Goal: Task Accomplishment & Management: Complete application form

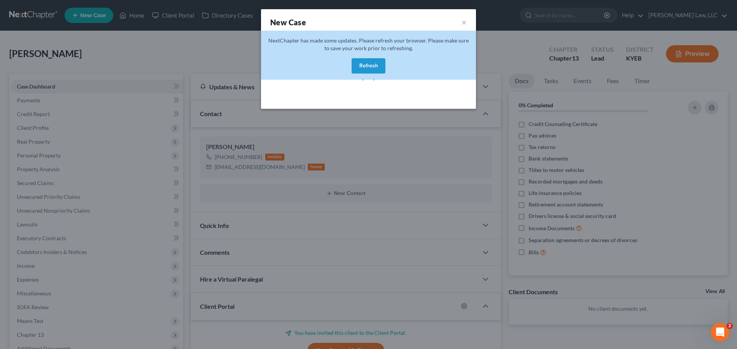
select select "32"
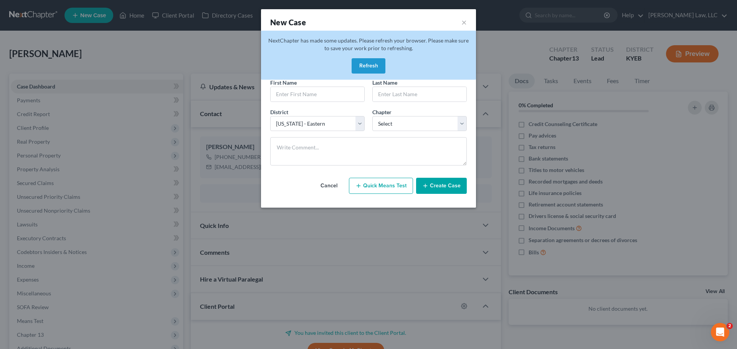
click at [348, 66] on div "NextChapter has made some updates. Please refresh your browser. Please make sur…" at bounding box center [368, 55] width 215 height 49
drag, startPoint x: 360, startPoint y: 66, endPoint x: 335, endPoint y: 78, distance: 27.5
click at [361, 66] on button "Refresh" at bounding box center [368, 65] width 34 height 15
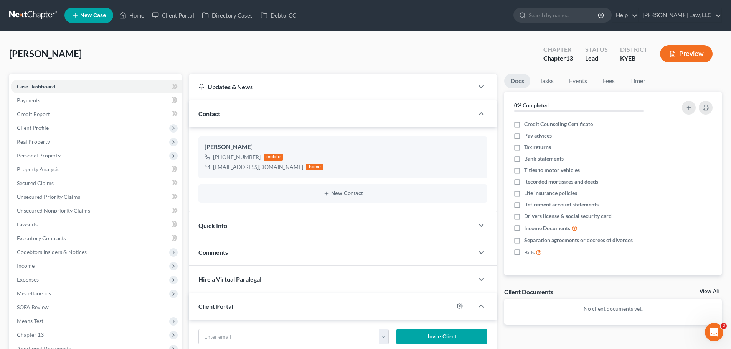
click at [97, 20] on link "New Case" at bounding box center [88, 15] width 49 height 15
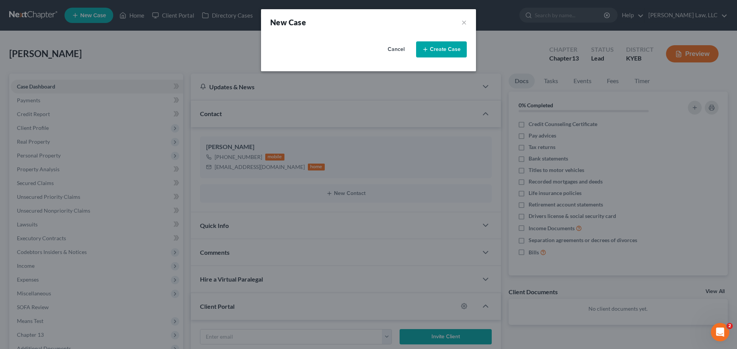
select select "32"
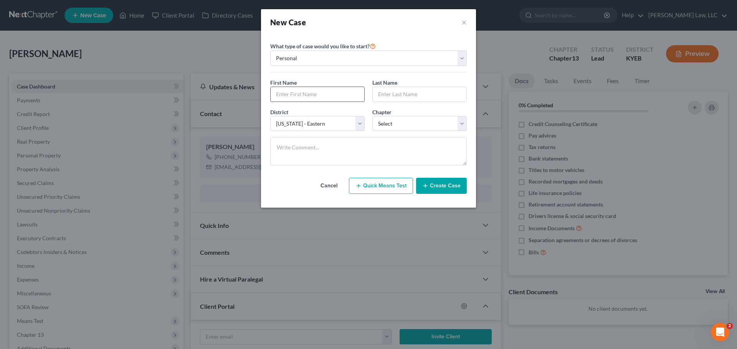
drag, startPoint x: 298, startPoint y: 100, endPoint x: 293, endPoint y: 91, distance: 10.0
click at [298, 100] on input "text" at bounding box center [317, 94] width 94 height 15
type input "[PERSON_NAME]"
type input "Wildeovoer"
click at [437, 120] on select "Select 7 11 12 13" at bounding box center [419, 123] width 94 height 15
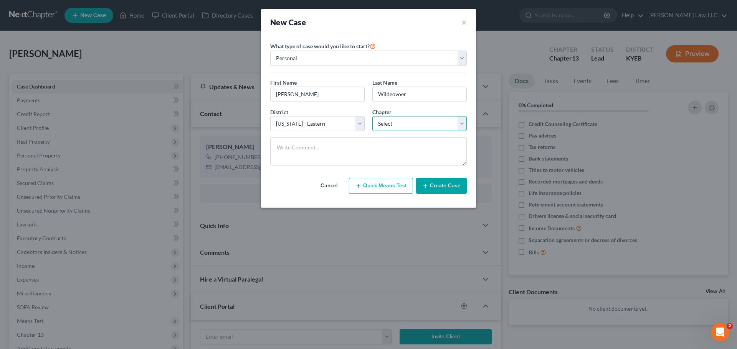
select select "0"
click at [372, 116] on select "Select 7 11 12 13" at bounding box center [419, 123] width 94 height 15
click at [443, 184] on button "Create Case" at bounding box center [441, 186] width 51 height 16
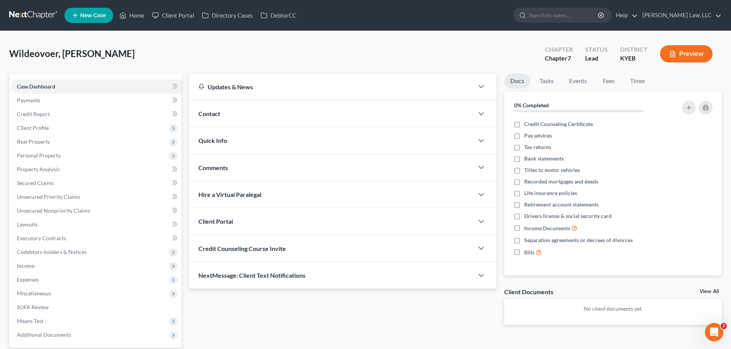
click at [203, 112] on span "Contact" at bounding box center [209, 113] width 22 height 7
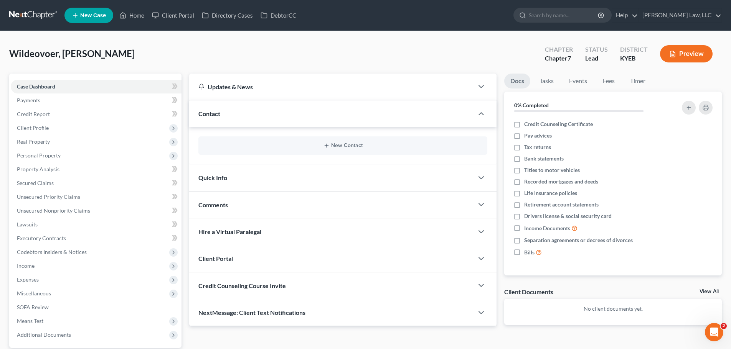
click at [372, 149] on div "New Contact" at bounding box center [342, 146] width 289 height 18
click at [363, 147] on button "New Contact" at bounding box center [342, 146] width 277 height 6
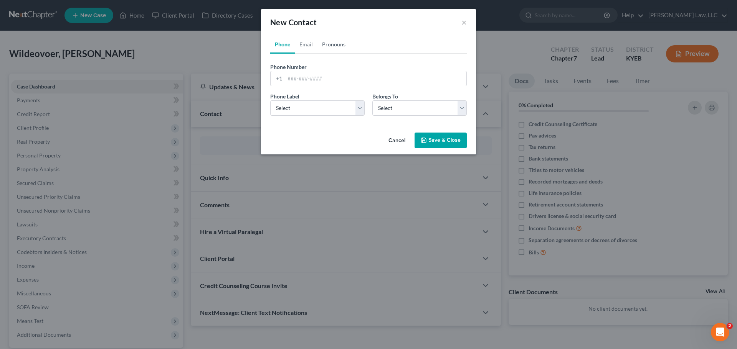
click at [317, 43] on link "Pronouns" at bounding box center [333, 44] width 33 height 18
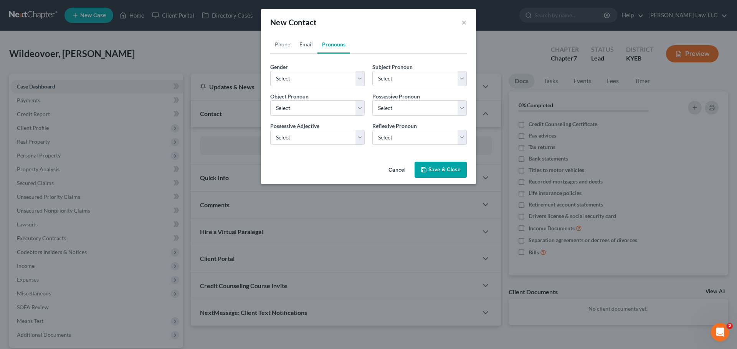
click at [313, 44] on link "Email" at bounding box center [306, 44] width 23 height 18
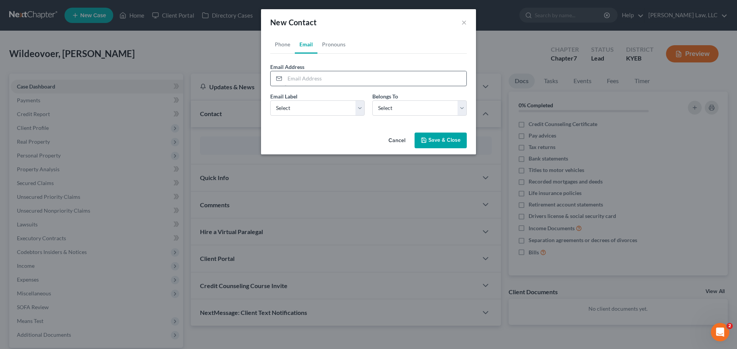
drag, startPoint x: 312, startPoint y: 68, endPoint x: 313, endPoint y: 72, distance: 4.3
click at [313, 69] on div "Email Address" at bounding box center [368, 74] width 196 height 23
click at [313, 72] on input "email" at bounding box center [375, 78] width 181 height 15
paste input "[EMAIL_ADDRESS][DOMAIN_NAME]"
type input "[EMAIL_ADDRESS][DOMAIN_NAME]"
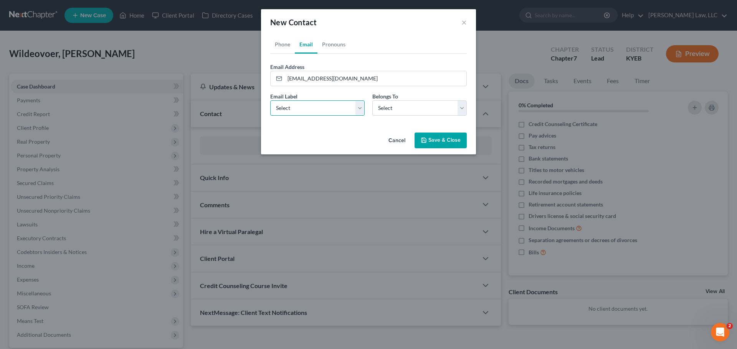
click at [326, 109] on select "Select Home Work Other" at bounding box center [317, 108] width 94 height 15
select select "0"
click at [270, 101] on select "Select Home Work Other" at bounding box center [317, 108] width 94 height 15
click at [418, 106] on select "Select Client Other" at bounding box center [419, 108] width 94 height 15
select select "0"
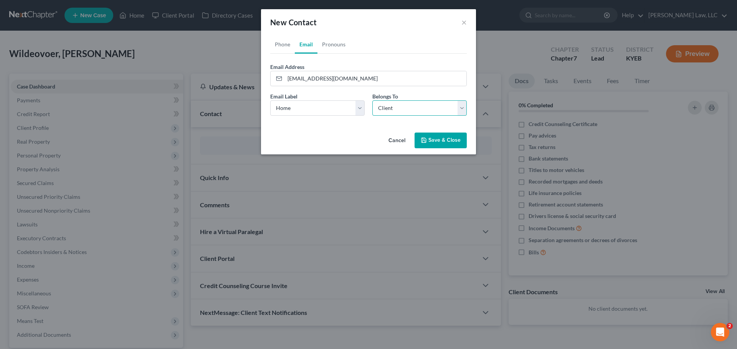
click at [372, 101] on select "Select Client Other" at bounding box center [419, 108] width 94 height 15
click at [279, 46] on link "Phone" at bounding box center [282, 44] width 25 height 18
click at [291, 84] on input "tel" at bounding box center [375, 78] width 181 height 15
drag, startPoint x: 296, startPoint y: 76, endPoint x: 302, endPoint y: 86, distance: 12.2
click at [296, 75] on input "tel" at bounding box center [375, 78] width 181 height 15
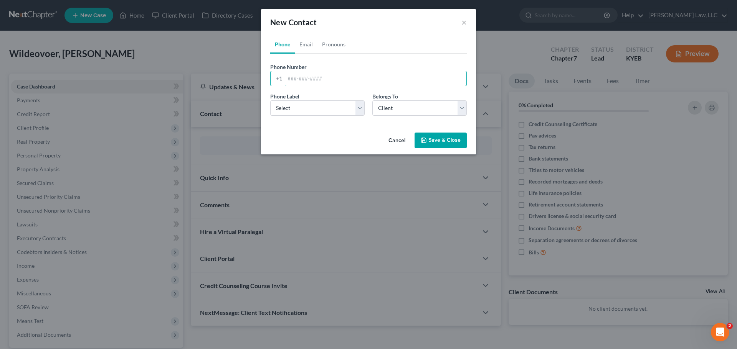
paste input "[PHONE_NUMBER]"
type input "[PHONE_NUMBER]"
click at [297, 119] on div "Phone Label * Select Mobile Home Work Other Belongs To * Select Client Other" at bounding box center [368, 107] width 204 height 30
click at [294, 112] on select "Select Mobile Home Work Other" at bounding box center [317, 108] width 94 height 15
select select "0"
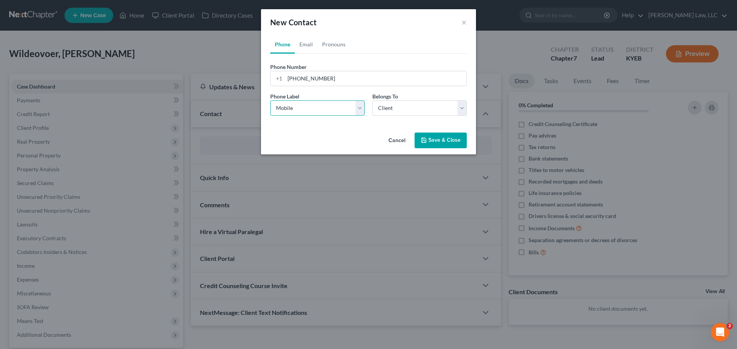
click at [270, 101] on select "Select Mobile Home Work Other" at bounding box center [317, 108] width 94 height 15
drag, startPoint x: 426, startPoint y: 104, endPoint x: 413, endPoint y: 115, distance: 17.1
click at [426, 104] on select "Select Client Other" at bounding box center [419, 108] width 94 height 15
click at [372, 101] on select "Select Client Other" at bounding box center [419, 108] width 94 height 15
click at [428, 143] on button "Save & Close" at bounding box center [440, 141] width 52 height 16
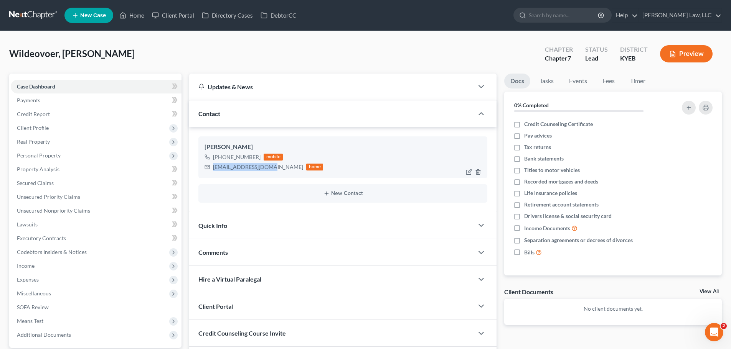
drag, startPoint x: 267, startPoint y: 168, endPoint x: 214, endPoint y: 171, distance: 53.8
click at [214, 171] on div "[EMAIL_ADDRESS][DOMAIN_NAME] home" at bounding box center [263, 167] width 119 height 10
copy div "[EMAIL_ADDRESS][DOMAIN_NAME]"
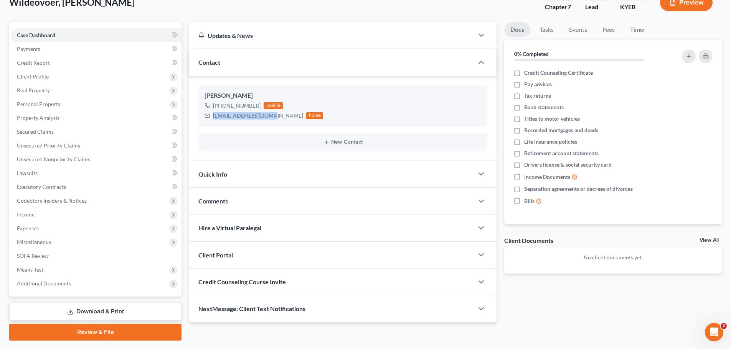
scroll to position [72, 0]
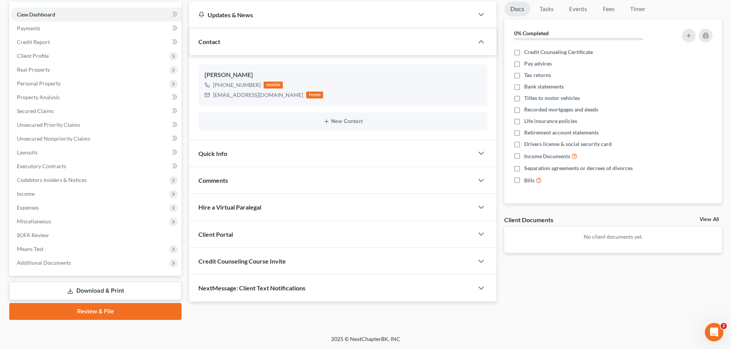
click at [229, 241] on div "Client Portal" at bounding box center [331, 234] width 284 height 26
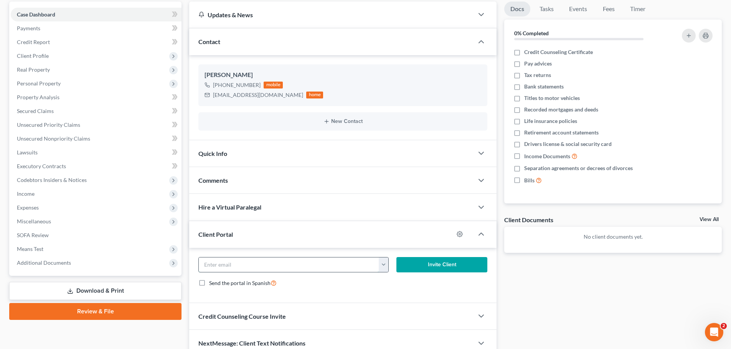
click at [232, 258] on input "email" at bounding box center [289, 265] width 180 height 15
paste input "[EMAIL_ADDRESS][DOMAIN_NAME]"
type input "[EMAIL_ADDRESS][DOMAIN_NAME]"
click at [428, 264] on button "Invite Client" at bounding box center [441, 264] width 91 height 15
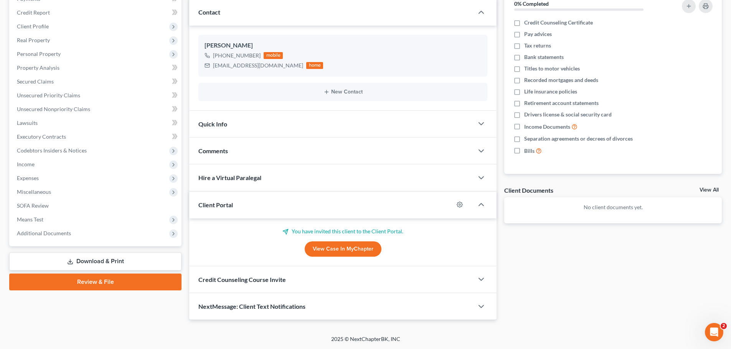
click at [253, 282] on span "Credit Counseling Course Invite" at bounding box center [241, 279] width 87 height 7
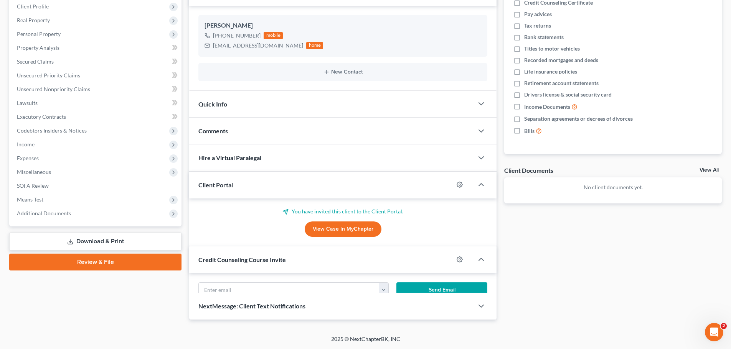
scroll to position [139, 0]
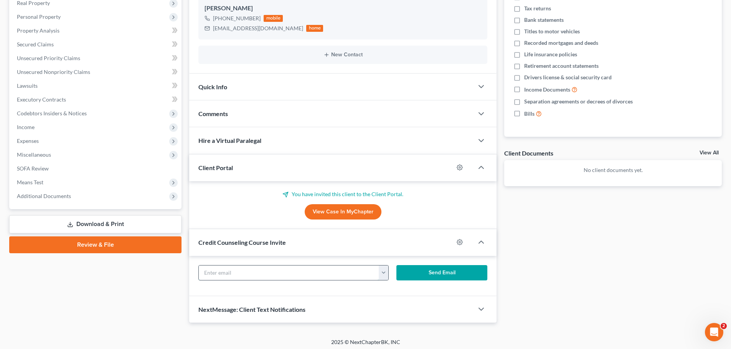
click at [255, 275] on input "text" at bounding box center [289, 273] width 180 height 15
paste input "[EMAIL_ADDRESS][DOMAIN_NAME]"
type input "[EMAIL_ADDRESS][DOMAIN_NAME]"
click at [428, 277] on button "Send Email" at bounding box center [441, 272] width 91 height 15
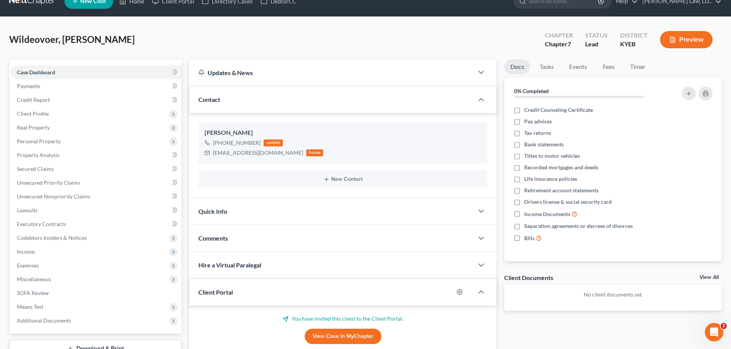
scroll to position [0, 0]
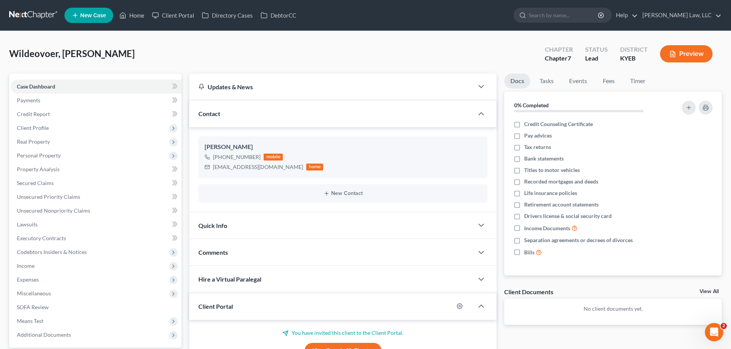
click at [15, 25] on nav "Home New Case Client Portal Directory Cases DebtorCC [PERSON_NAME] Law, LLC [PE…" at bounding box center [365, 15] width 731 height 31
click at [16, 18] on link at bounding box center [33, 15] width 49 height 14
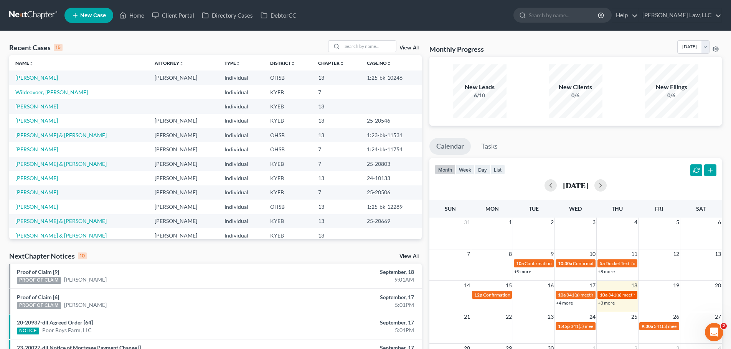
click at [624, 294] on span "341(a) meeting for Stephanie Krieg" at bounding box center [645, 295] width 74 height 6
select select "Days"
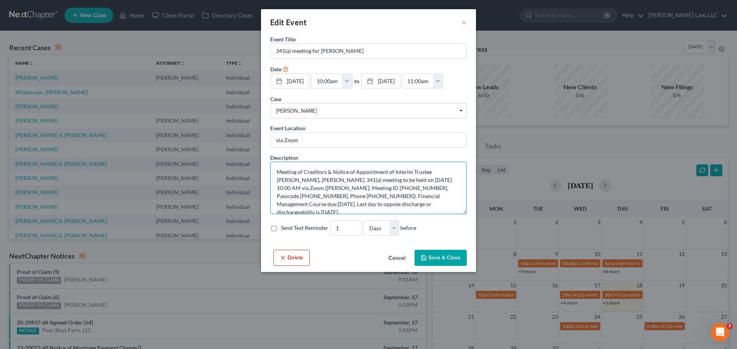
drag, startPoint x: 329, startPoint y: 191, endPoint x: 360, endPoint y: 189, distance: 30.7
click at [362, 190] on textarea "Meeting of Creditors & Notice of Appointment of Interim Trustee Kendrick, L. Cr…" at bounding box center [368, 188] width 196 height 53
click at [407, 191] on textarea "Meeting of Creditors & Notice of Appointment of Interim Trustee Kendrick, L. Cr…" at bounding box center [368, 188] width 196 height 53
click at [426, 261] on button "Save & Close" at bounding box center [440, 258] width 52 height 16
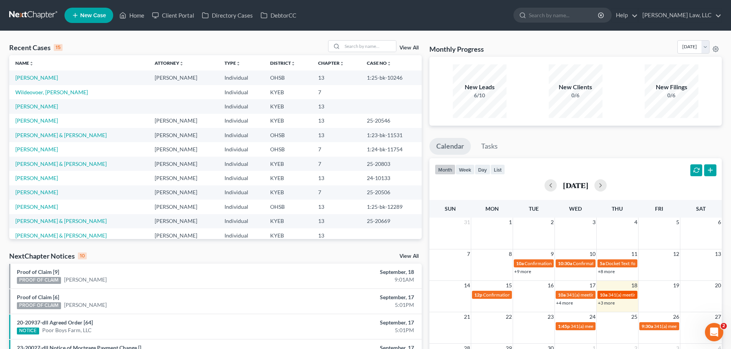
click at [610, 295] on span "341(a) meeting for Stephanie Krieg" at bounding box center [645, 295] width 74 height 6
select select "Days"
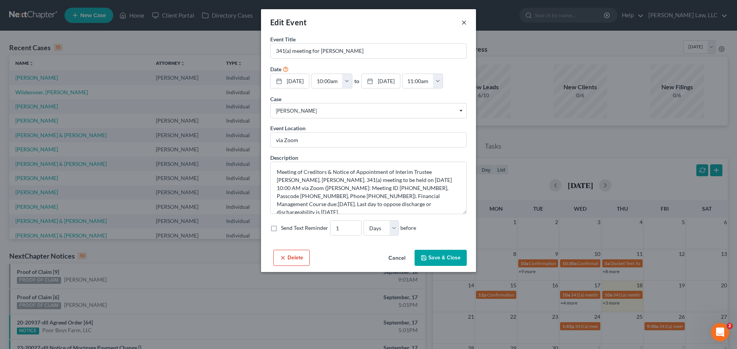
click at [464, 22] on button "×" at bounding box center [463, 22] width 5 height 9
